Goal: Download file/media

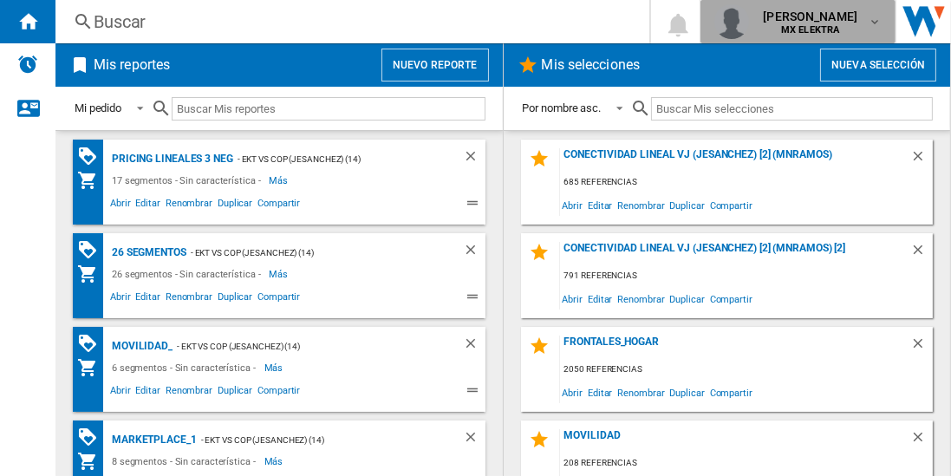
click at [788, 29] on b "MX ELEKTRA" at bounding box center [810, 29] width 58 height 11
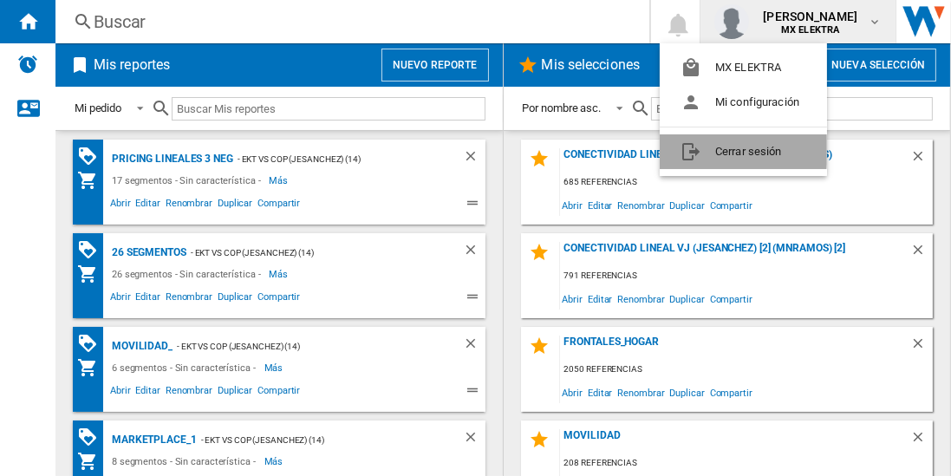
click at [713, 149] on button "Cerrar sesión" at bounding box center [743, 151] width 167 height 35
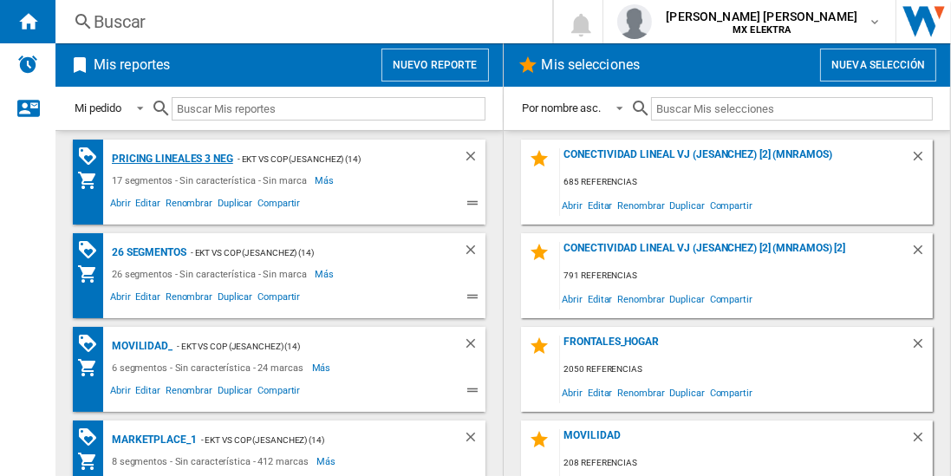
click at [172, 158] on div "Pricing lineales 3 neg" at bounding box center [171, 159] width 126 height 22
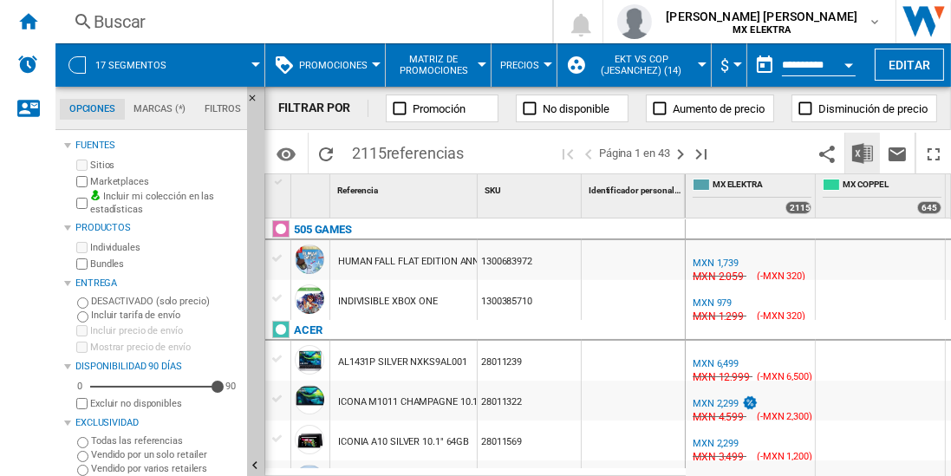
click at [864, 153] on img "Descargar en Excel" at bounding box center [863, 153] width 21 height 21
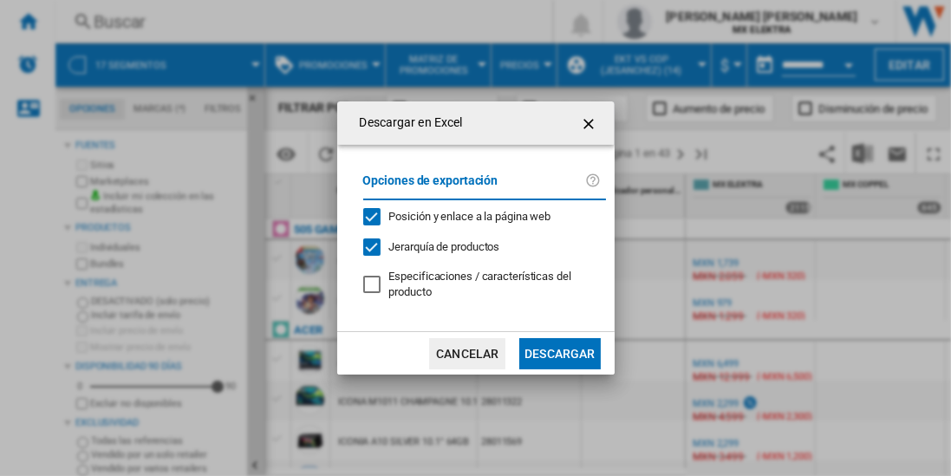
click at [559, 351] on button "Descargar" at bounding box center [560, 353] width 81 height 31
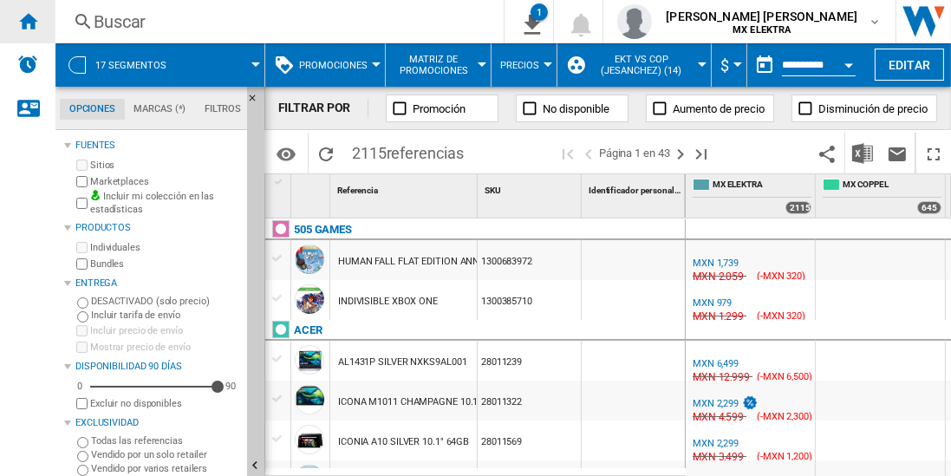
click at [28, 21] on ng-md-icon "Inicio" at bounding box center [27, 20] width 21 height 21
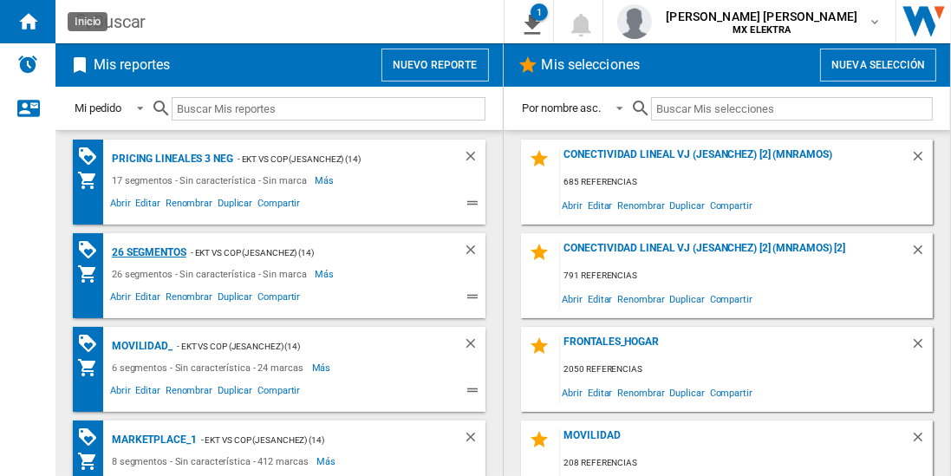
click at [150, 251] on div "26 segmentos" at bounding box center [147, 253] width 79 height 22
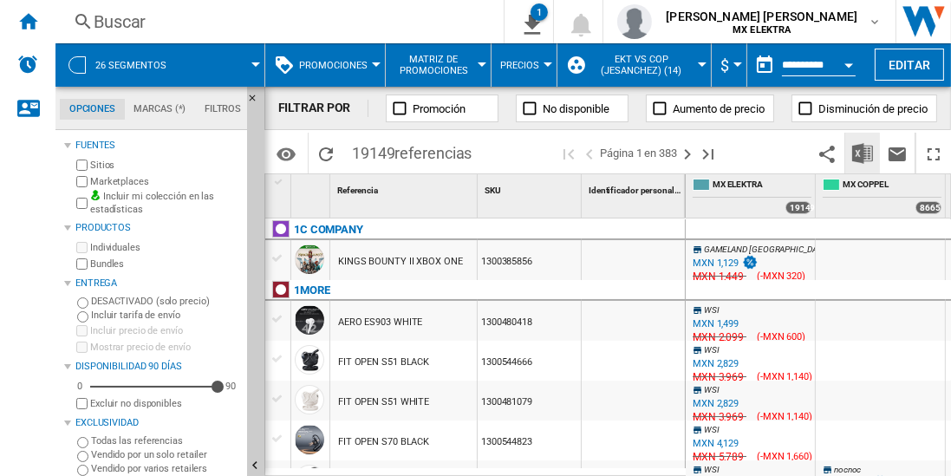
click at [864, 153] on img "Descargar en Excel" at bounding box center [863, 153] width 21 height 21
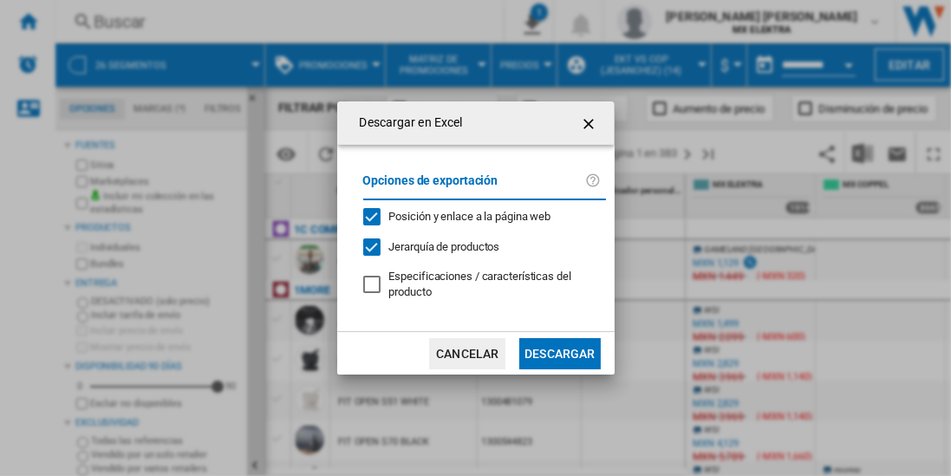
click at [559, 351] on button "Descargar" at bounding box center [560, 353] width 81 height 31
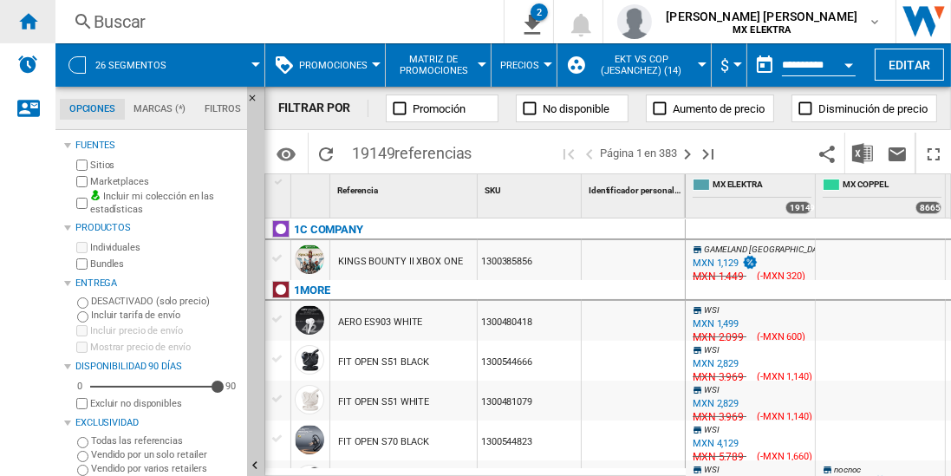
click at [28, 21] on ng-md-icon "Inicio" at bounding box center [27, 20] width 21 height 21
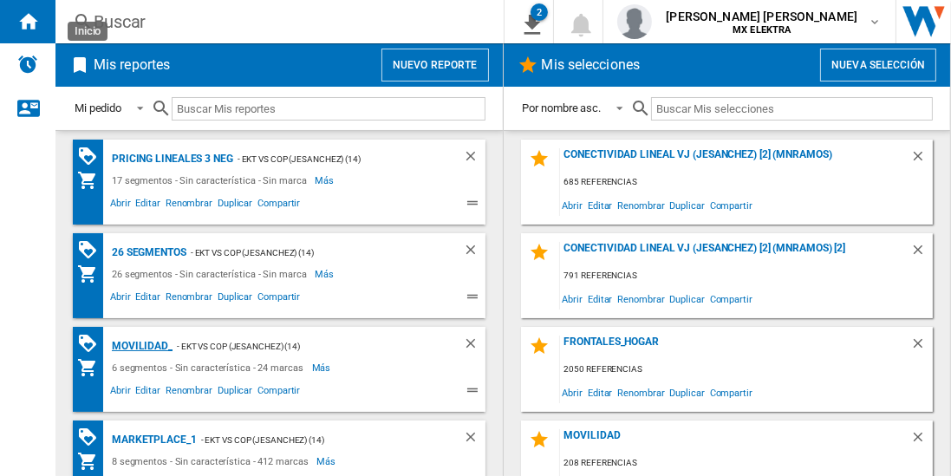
click at [139, 344] on div "MOVILIDAD_" at bounding box center [140, 347] width 65 height 22
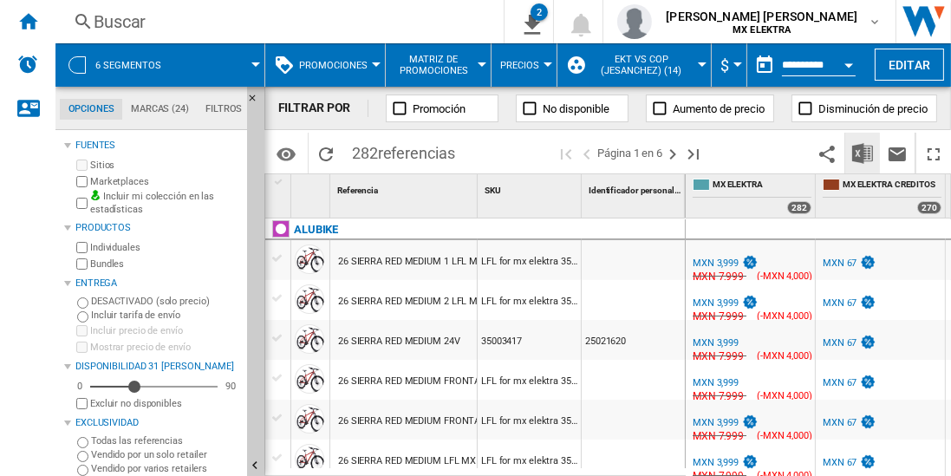
click at [864, 153] on img "Descargar en Excel" at bounding box center [863, 153] width 21 height 21
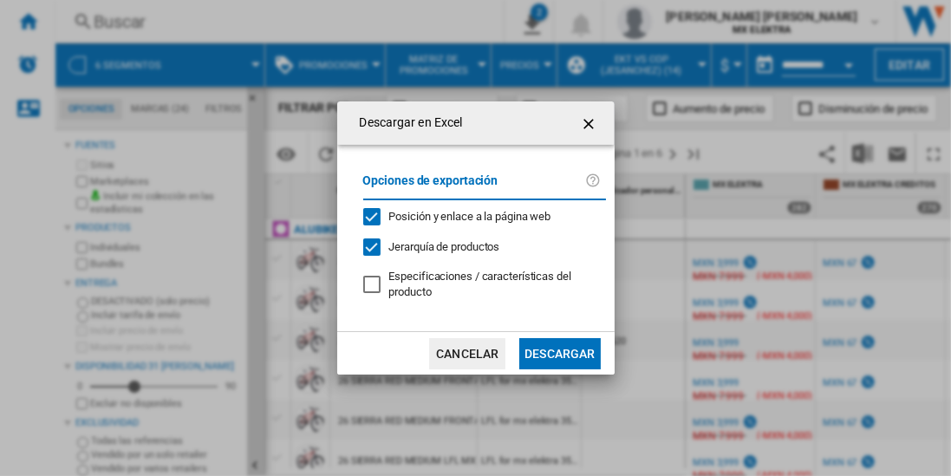
click at [559, 351] on button "Descargar" at bounding box center [560, 353] width 81 height 31
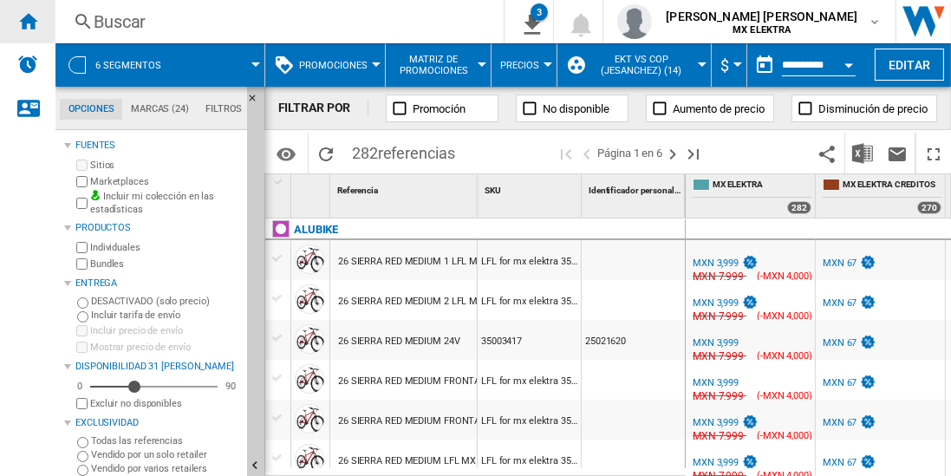
click at [28, 21] on ng-md-icon "Inicio" at bounding box center [27, 20] width 21 height 21
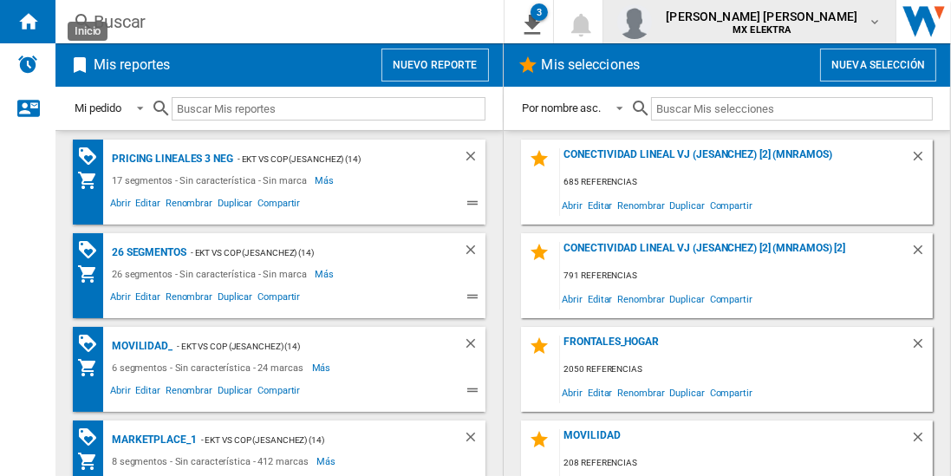
click at [778, 22] on span "[PERSON_NAME] [PERSON_NAME]" at bounding box center [762, 16] width 192 height 17
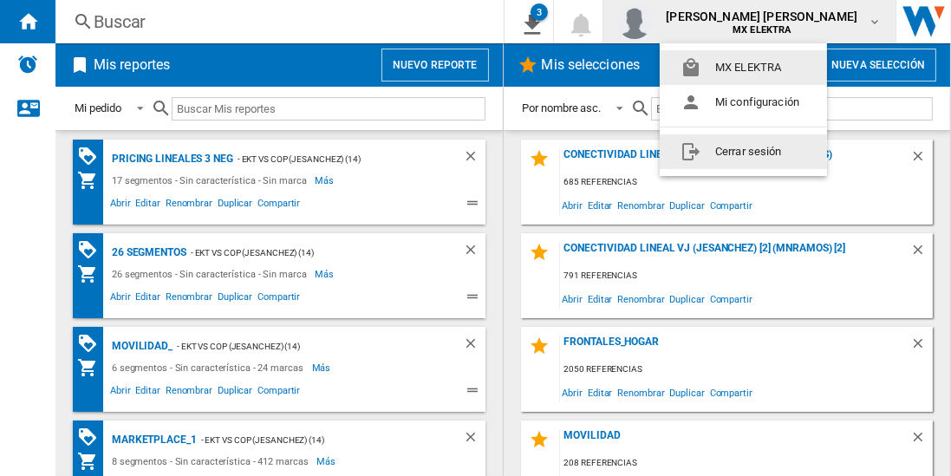
click at [743, 151] on button "Cerrar sesión" at bounding box center [743, 151] width 167 height 35
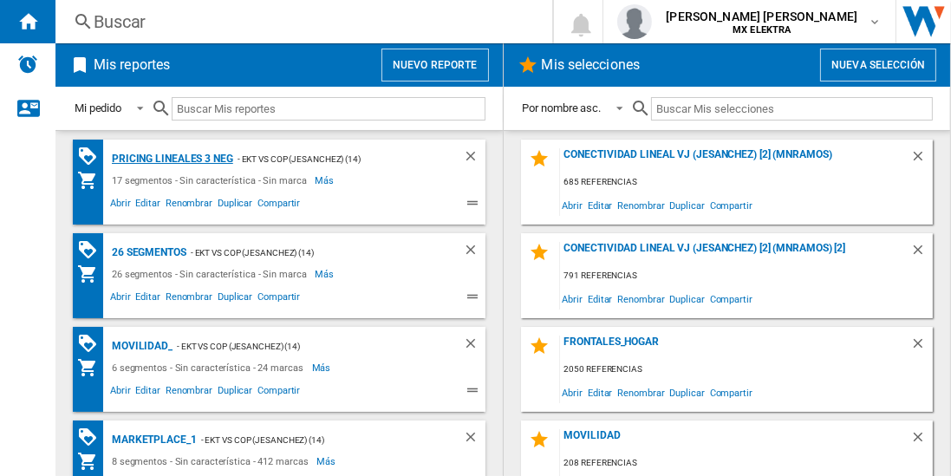
click at [172, 158] on div "Pricing lineales 3 neg" at bounding box center [171, 159] width 126 height 22
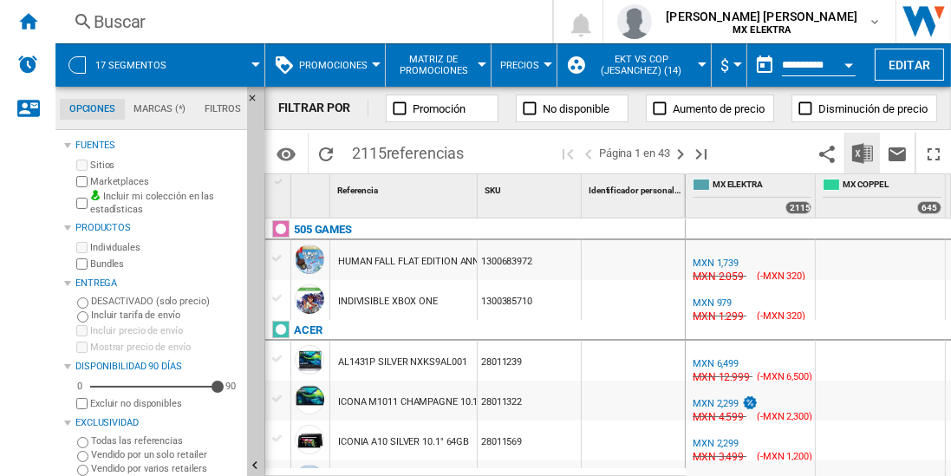
click at [864, 153] on img "Descargar en Excel" at bounding box center [863, 153] width 21 height 21
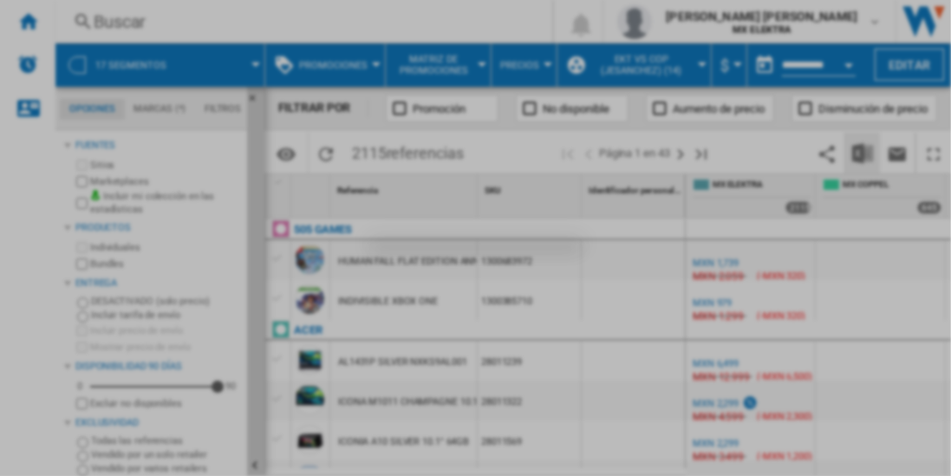
click at [879, 144] on div "Descargar en Excel Opciones de exportación Posición y enlace a la página web Je…" at bounding box center [475, 238] width 951 height 476
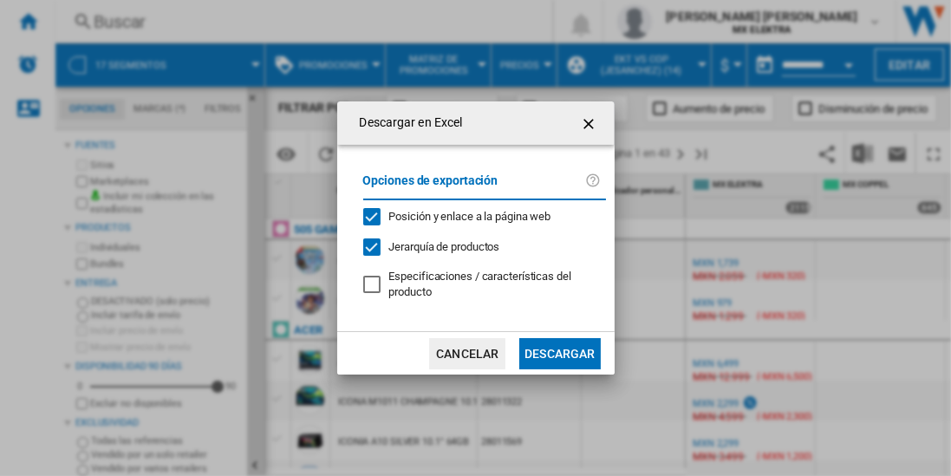
click at [559, 351] on button "Descargar" at bounding box center [560, 353] width 81 height 31
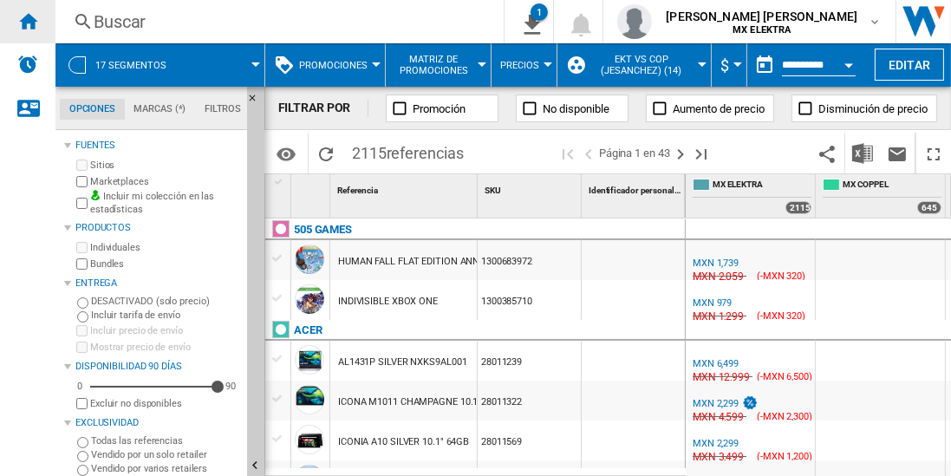
click at [28, 21] on ng-md-icon "Inicio" at bounding box center [27, 20] width 21 height 21
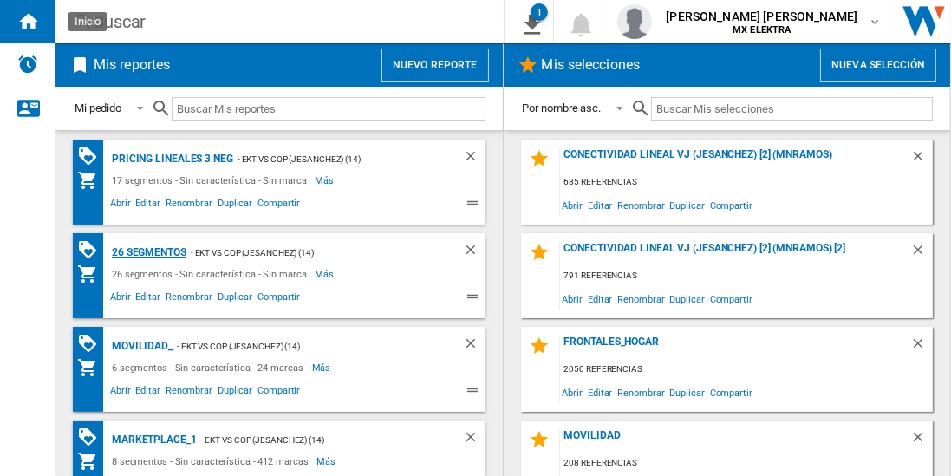
click at [150, 251] on div "26 segmentos" at bounding box center [147, 253] width 79 height 22
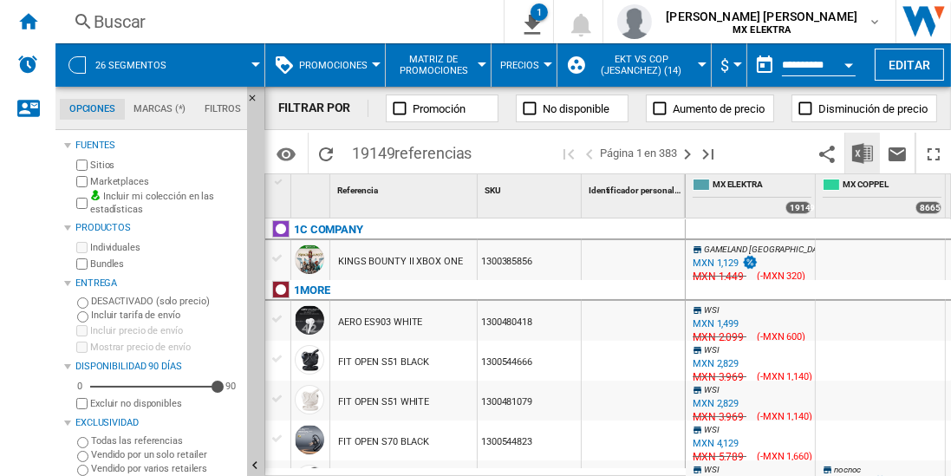
click at [864, 153] on img "Descargar en Excel" at bounding box center [863, 153] width 21 height 21
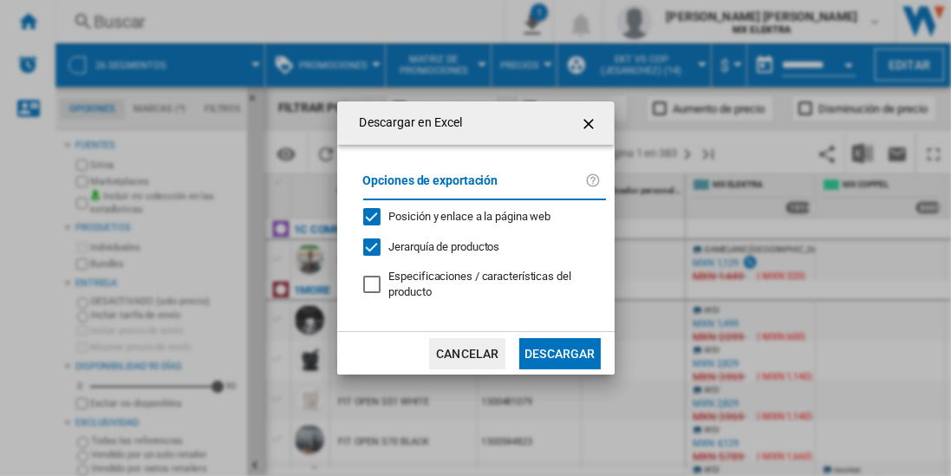
click at [559, 351] on button "Descargar" at bounding box center [560, 353] width 81 height 31
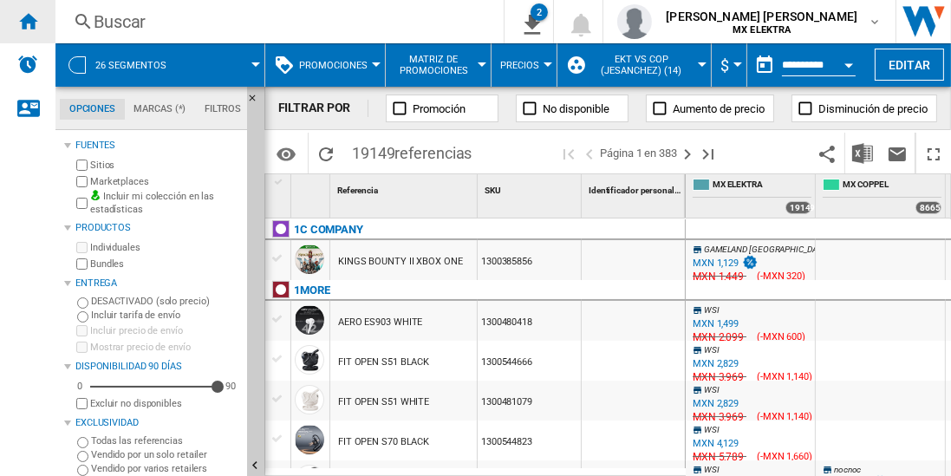
click at [28, 21] on ng-md-icon "Inicio" at bounding box center [27, 20] width 21 height 21
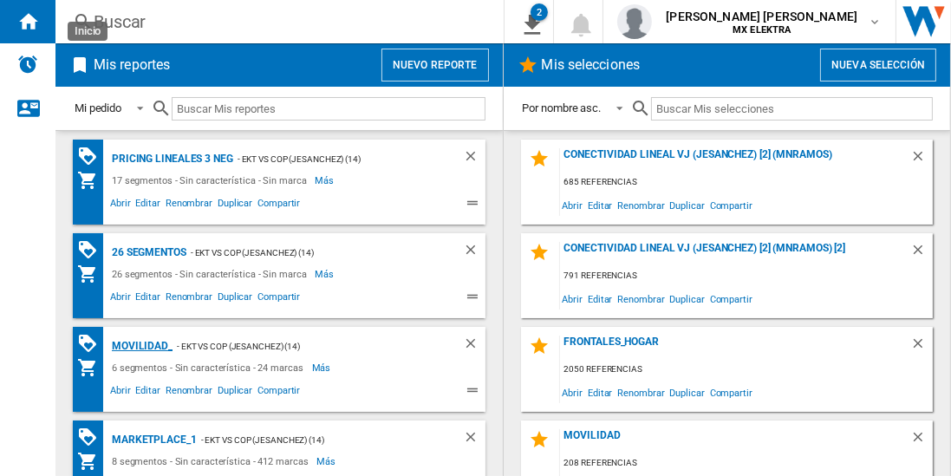
click at [139, 344] on div "MOVILIDAD_" at bounding box center [140, 347] width 65 height 22
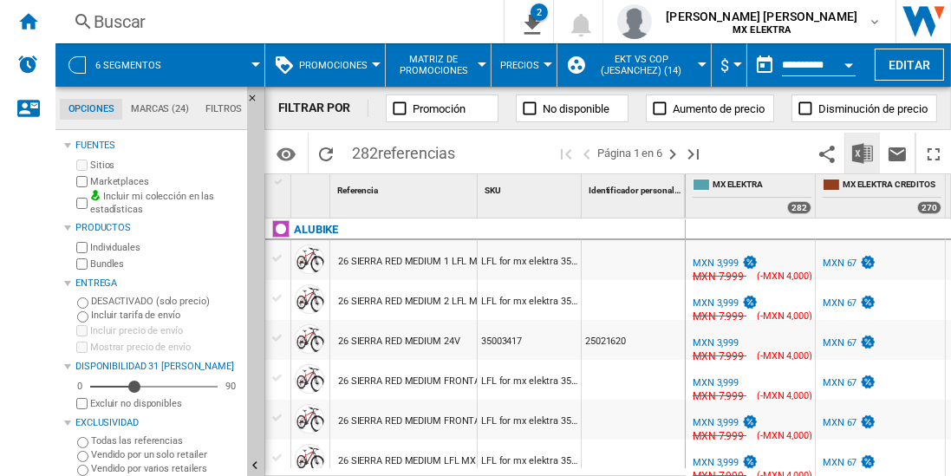
click at [864, 153] on img "Descargar en Excel" at bounding box center [863, 153] width 21 height 21
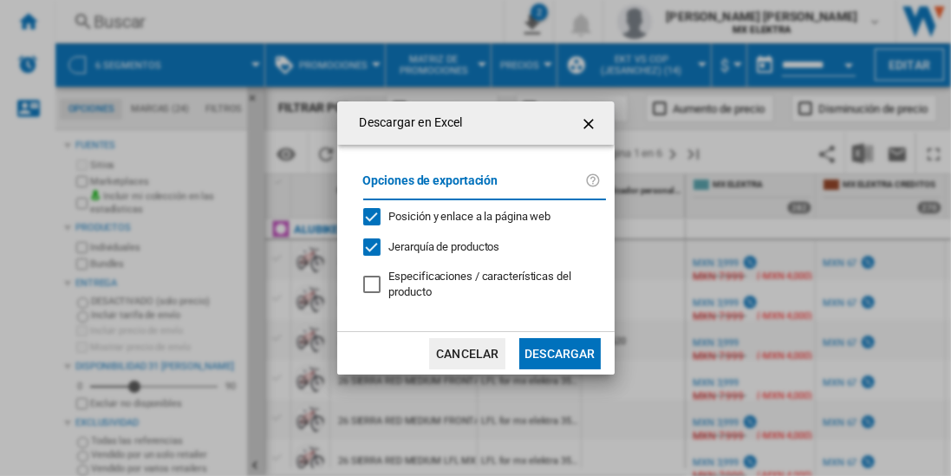
click at [559, 351] on button "Descargar" at bounding box center [560, 353] width 81 height 31
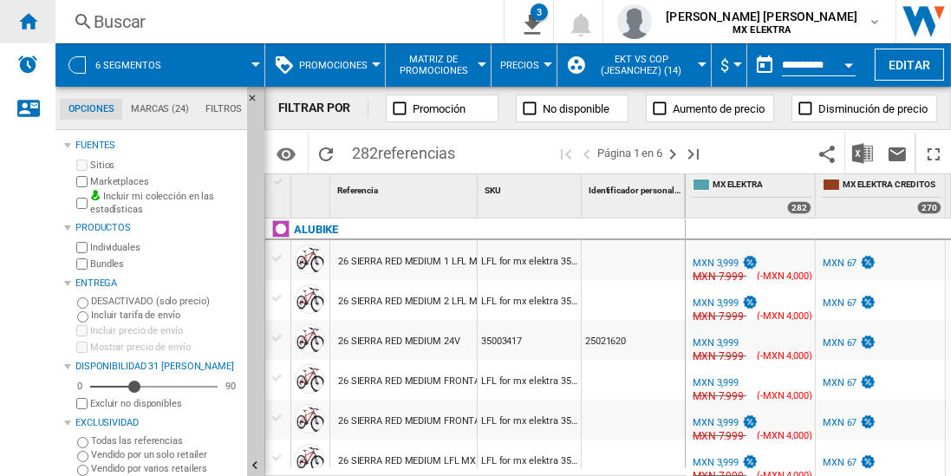
click at [28, 21] on ng-md-icon "Inicio" at bounding box center [27, 20] width 21 height 21
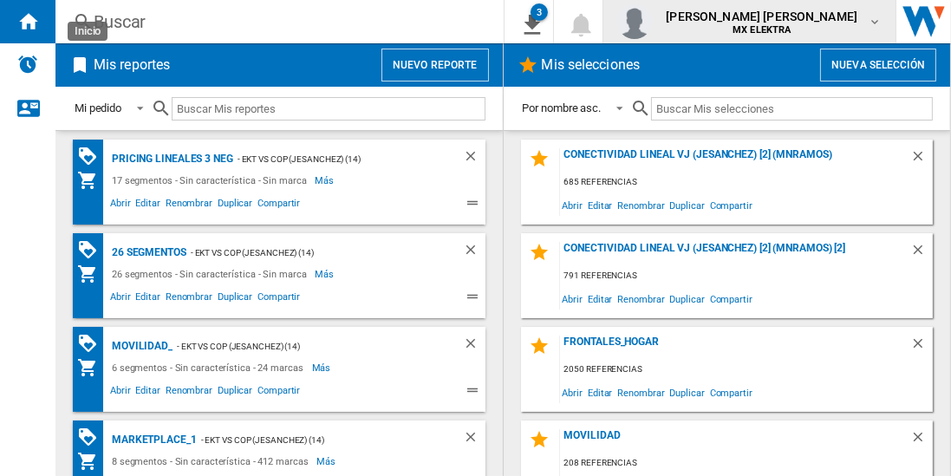
click at [778, 22] on span "[PERSON_NAME] [PERSON_NAME]" at bounding box center [762, 16] width 192 height 17
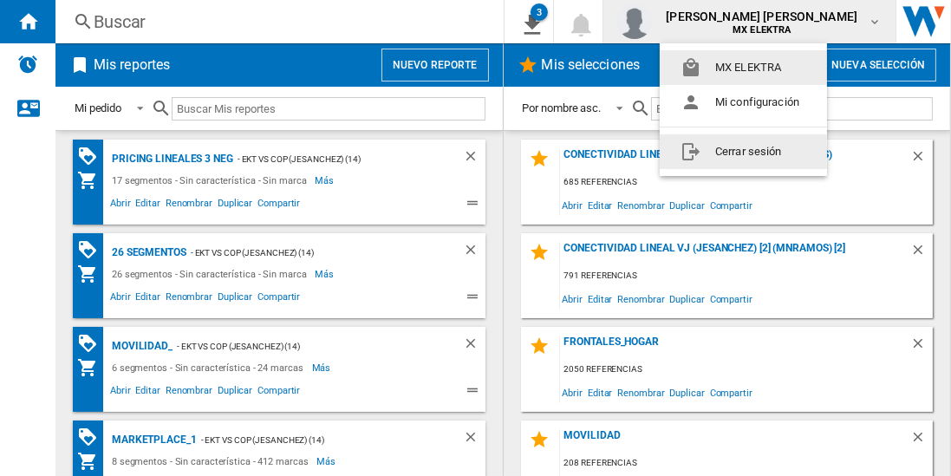
click at [743, 151] on button "Cerrar sesión" at bounding box center [743, 151] width 167 height 35
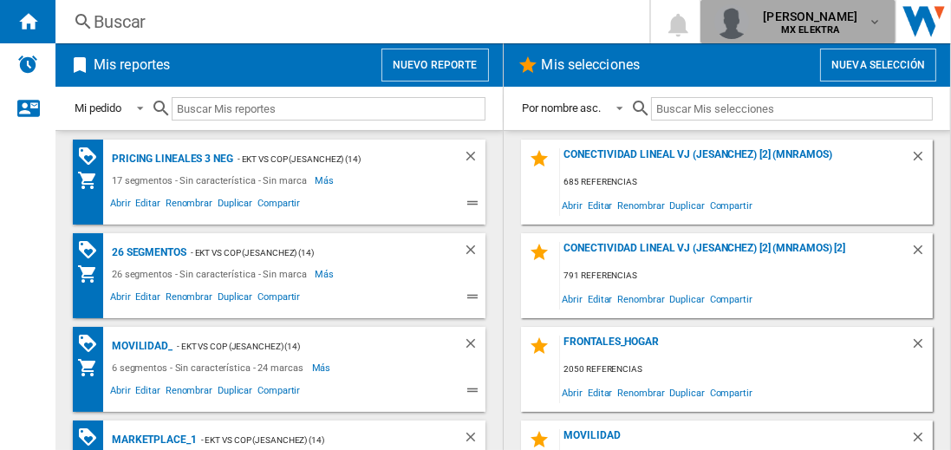
click at [879, 27] on md-icon "button" at bounding box center [875, 22] width 14 height 14
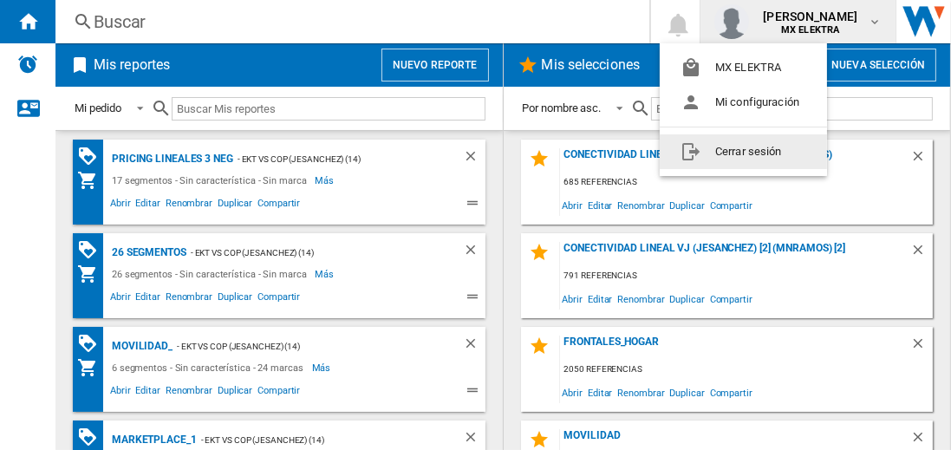
click at [760, 158] on button "Cerrar sesión" at bounding box center [743, 151] width 167 height 35
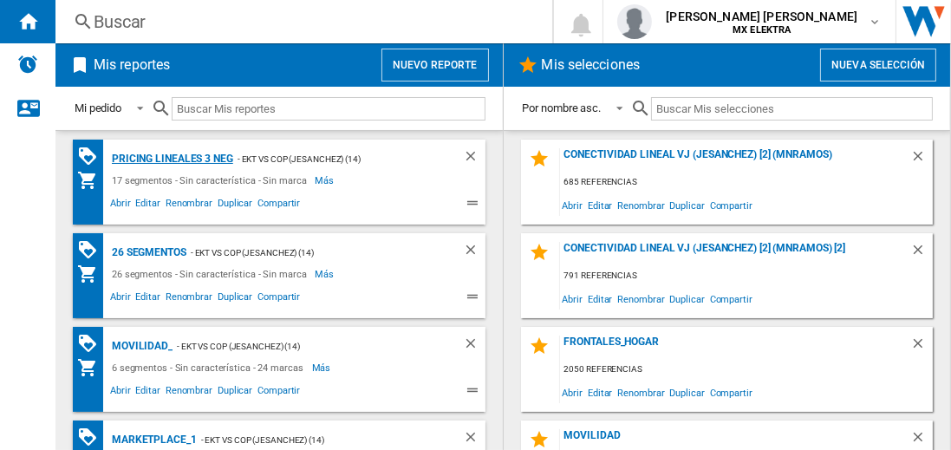
click at [170, 159] on div "Pricing lineales 3 neg" at bounding box center [171, 159] width 126 height 22
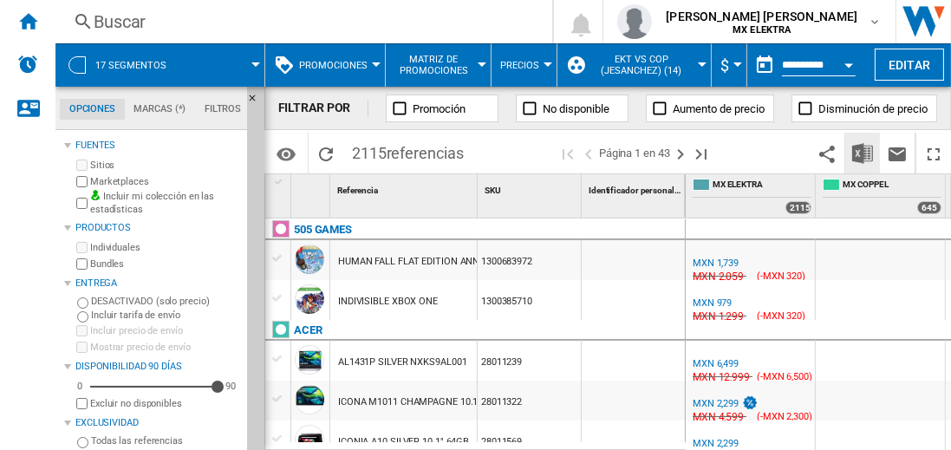
click at [864, 153] on img "Descargar en Excel" at bounding box center [863, 153] width 21 height 21
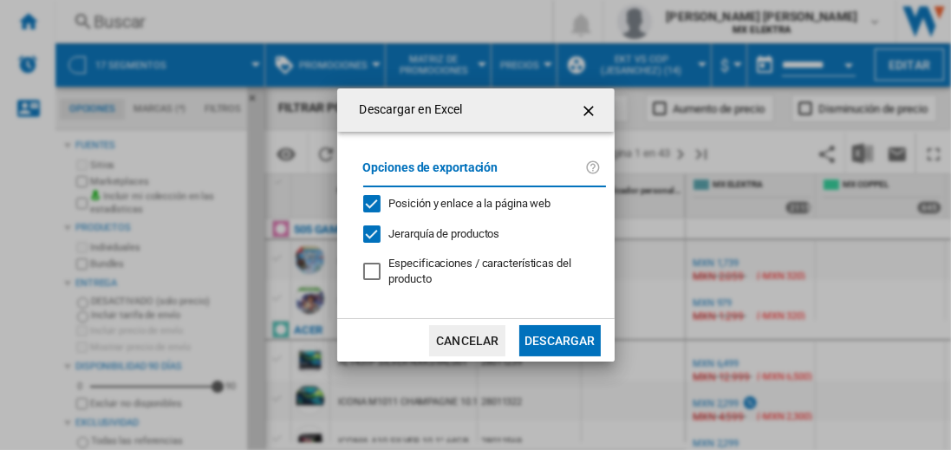
click at [559, 338] on button "Descargar" at bounding box center [560, 340] width 81 height 31
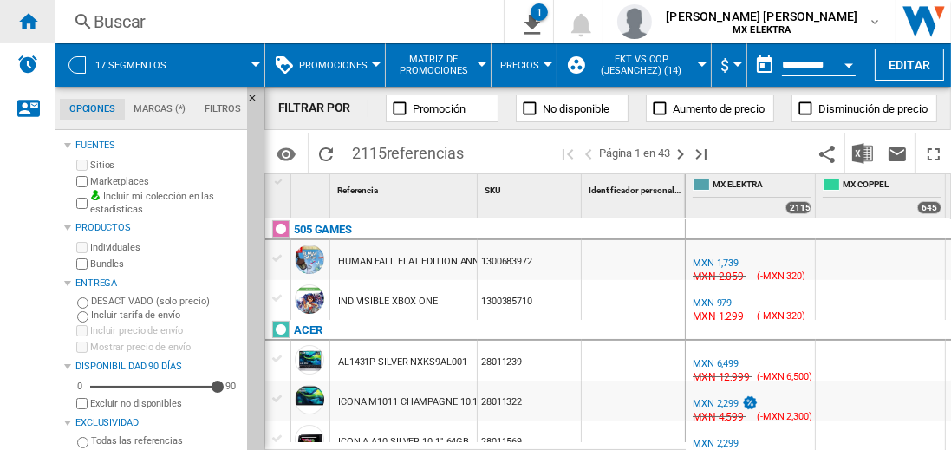
click at [28, 21] on ng-md-icon "Inicio" at bounding box center [27, 20] width 21 height 21
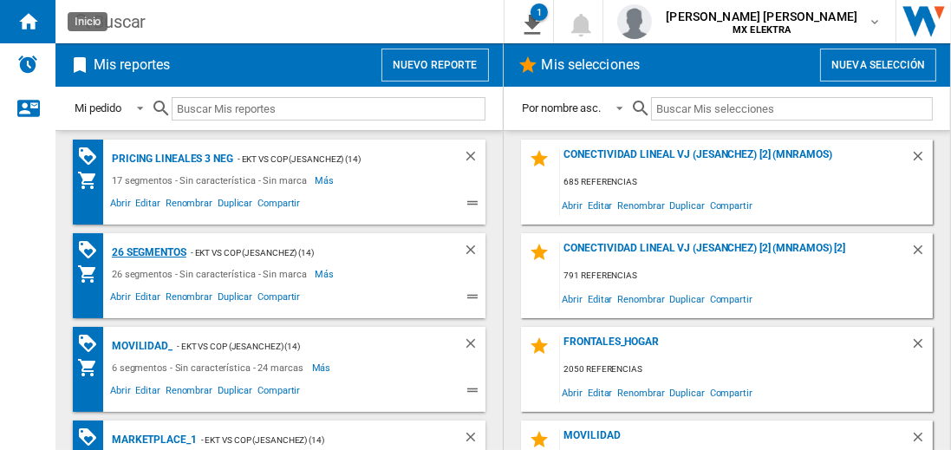
click at [150, 251] on div "26 segmentos" at bounding box center [147, 253] width 79 height 22
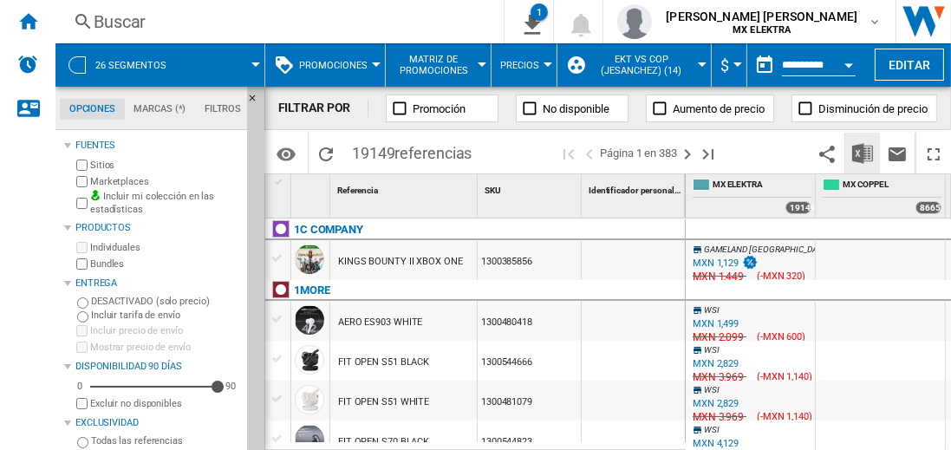
click at [864, 153] on img "Descargar en Excel" at bounding box center [863, 153] width 21 height 21
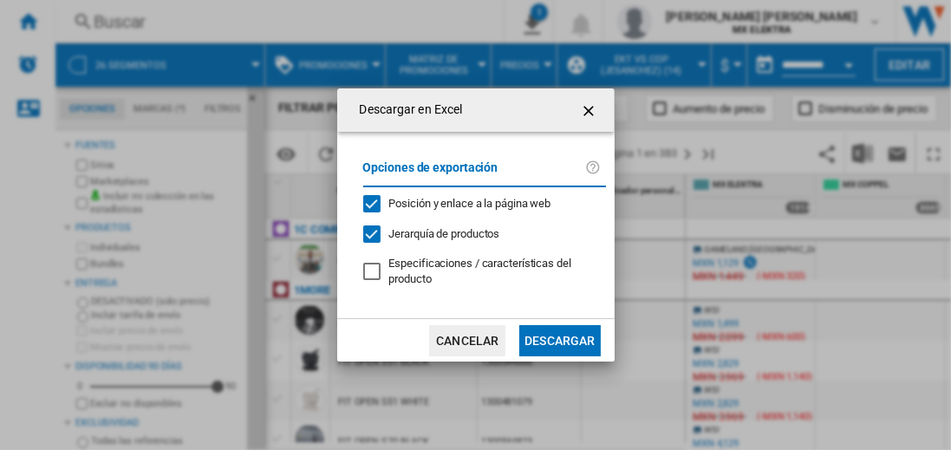
click at [559, 338] on button "Descargar" at bounding box center [560, 340] width 81 height 31
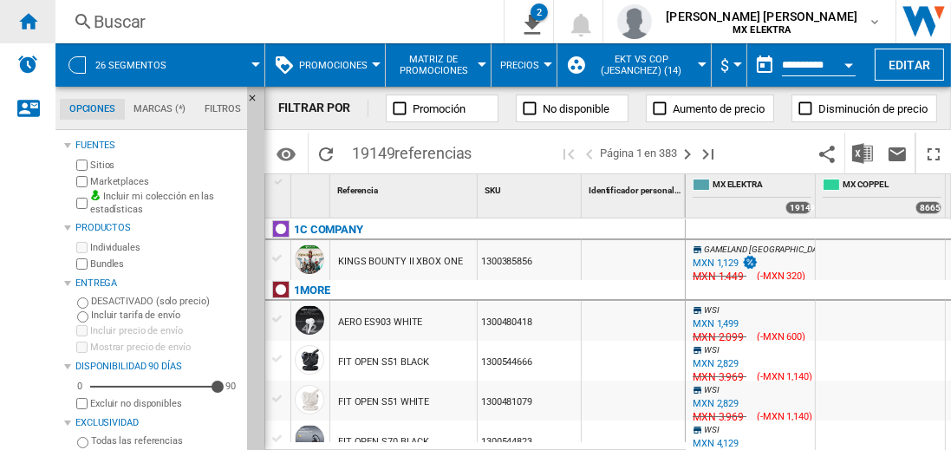
click at [28, 21] on ng-md-icon "Inicio" at bounding box center [27, 20] width 21 height 21
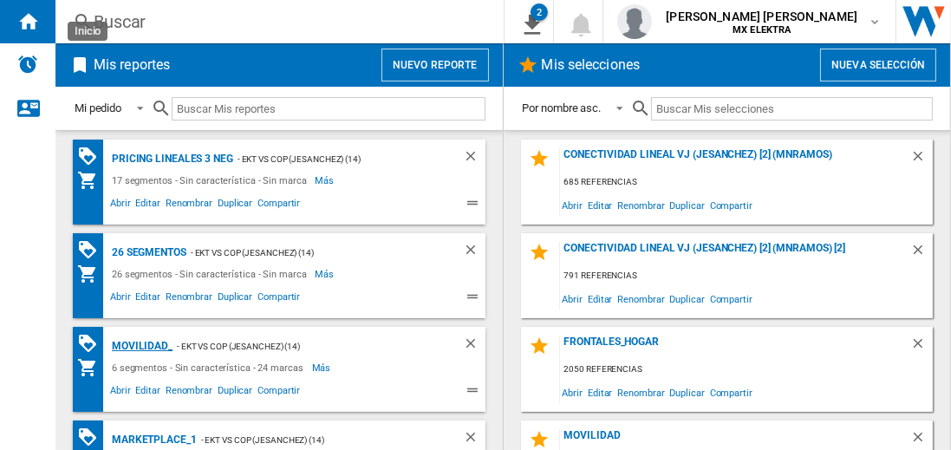
click at [139, 344] on div "MOVILIDAD_" at bounding box center [140, 347] width 65 height 22
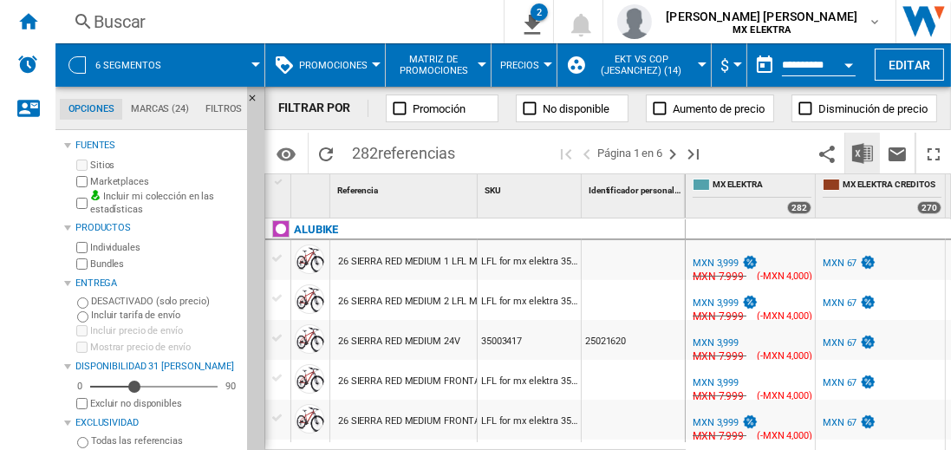
click at [864, 153] on img "Descargar en Excel" at bounding box center [863, 153] width 21 height 21
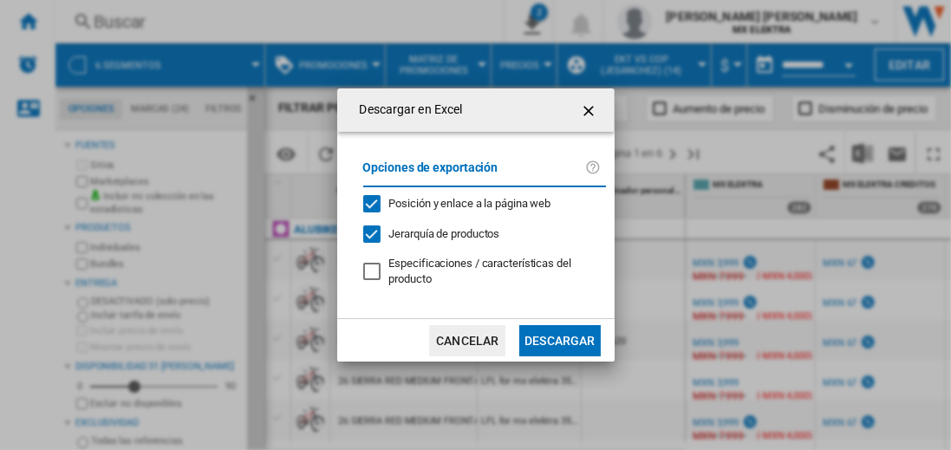
click at [559, 338] on button "Descargar" at bounding box center [560, 340] width 81 height 31
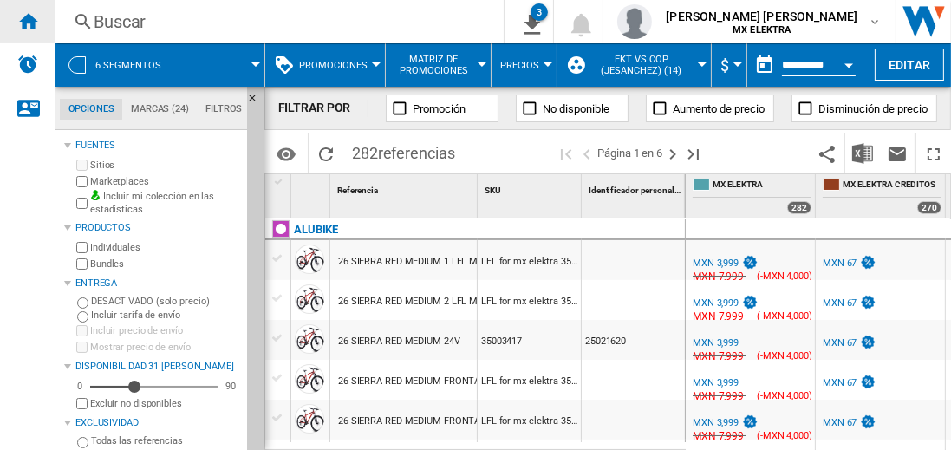
click at [28, 21] on ng-md-icon "Inicio" at bounding box center [27, 20] width 21 height 21
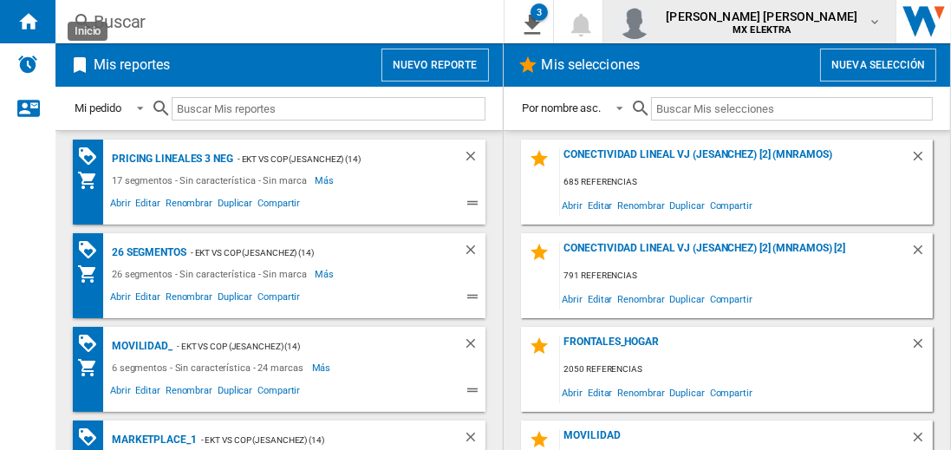
click at [778, 22] on span "[PERSON_NAME] [PERSON_NAME]" at bounding box center [762, 16] width 192 height 17
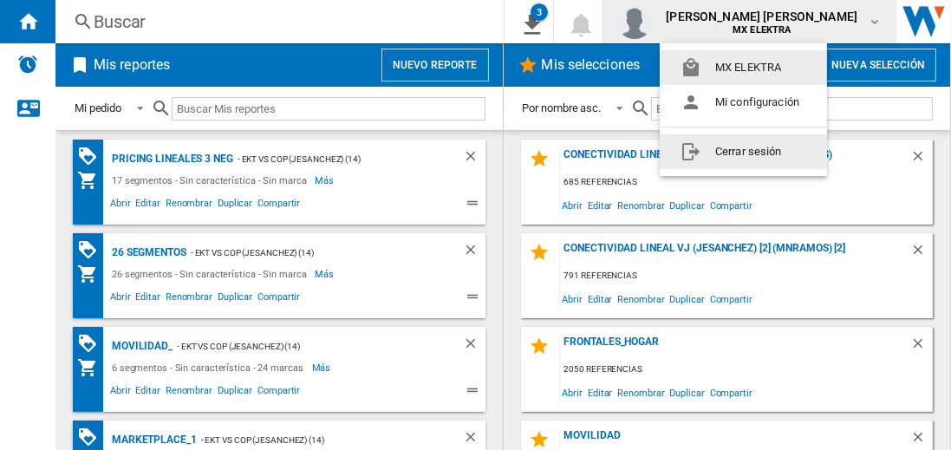
click at [743, 151] on button "Cerrar sesión" at bounding box center [743, 151] width 167 height 35
